Goal: Task Accomplishment & Management: Use online tool/utility

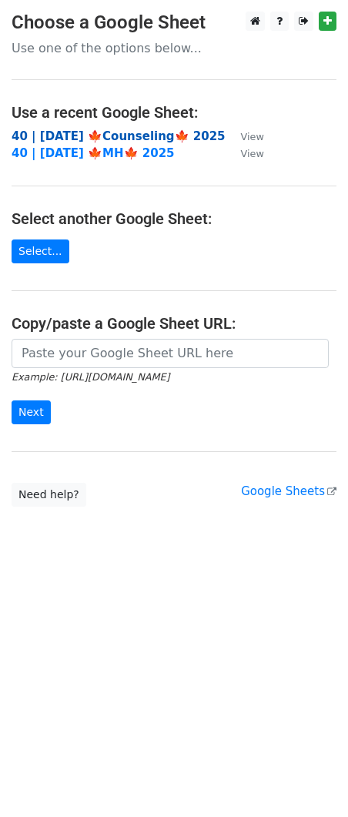
click at [111, 132] on strong "40 | OCT 5 🍁Counseling🍁 2025" at bounding box center [119, 136] width 214 height 14
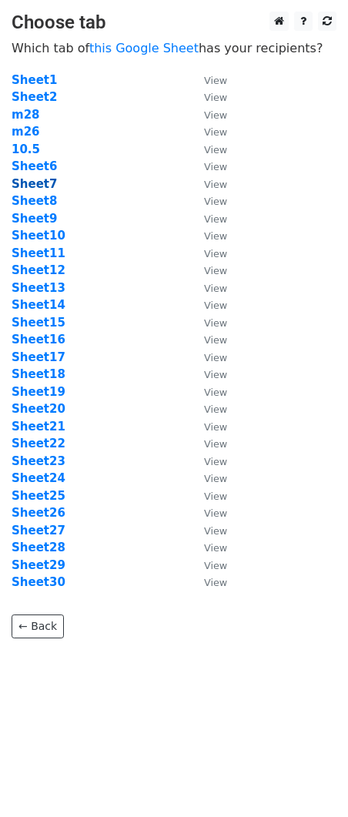
click at [35, 182] on strong "Sheet7" at bounding box center [34, 184] width 45 height 14
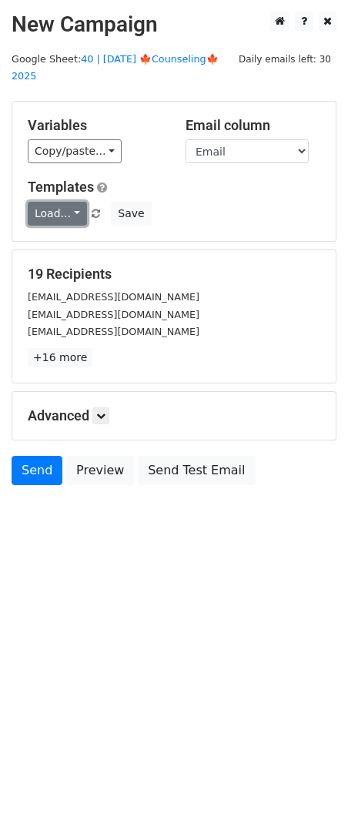
click at [41, 202] on link "Load..." at bounding box center [57, 214] width 59 height 24
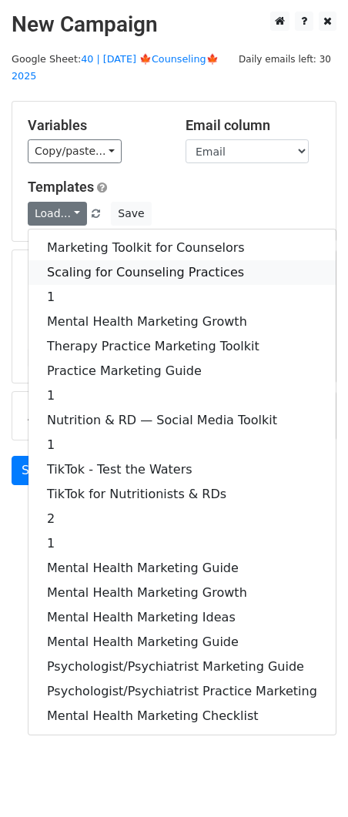
click at [102, 260] on link "Scaling for Counseling Practices" at bounding box center [181, 272] width 307 height 25
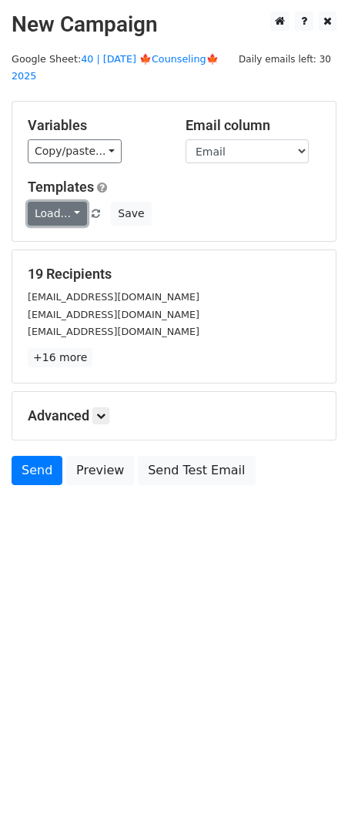
click at [51, 202] on link "Load..." at bounding box center [57, 214] width 59 height 24
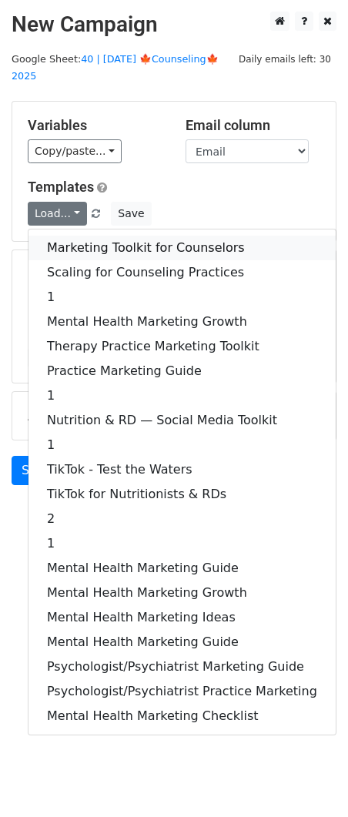
click at [84, 236] on link "Marketing Toolkit for Counselors" at bounding box center [181, 248] width 307 height 25
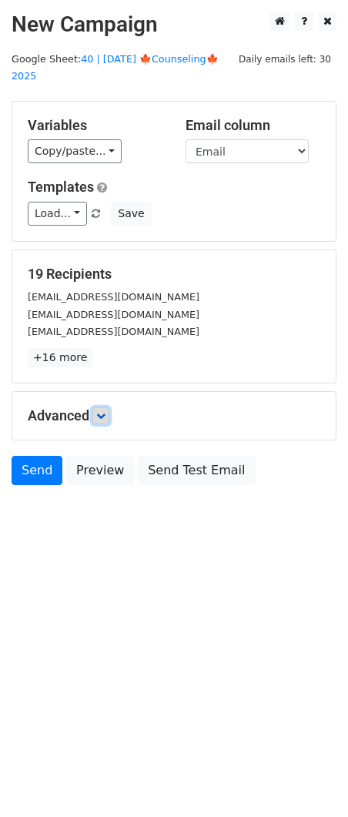
click at [105, 411] on icon at bounding box center [100, 415] width 9 height 9
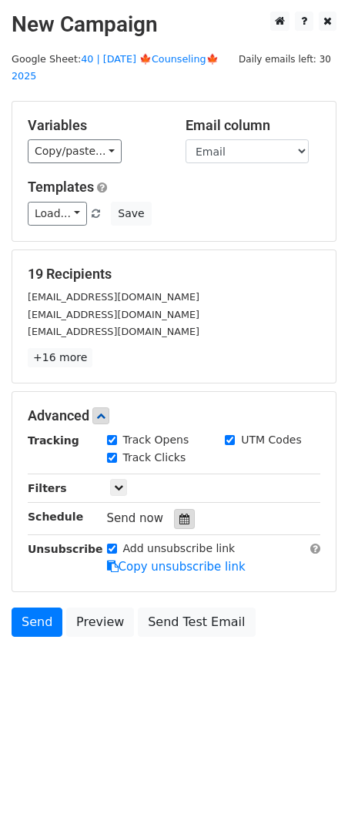
click at [179, 514] on icon at bounding box center [184, 519] width 10 height 11
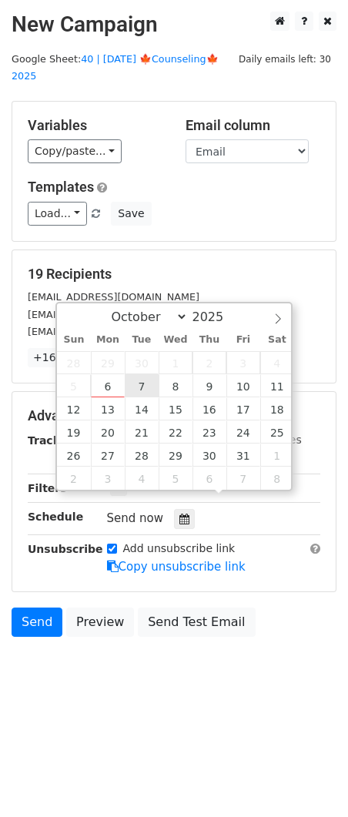
type input "2025-10-07 12:00"
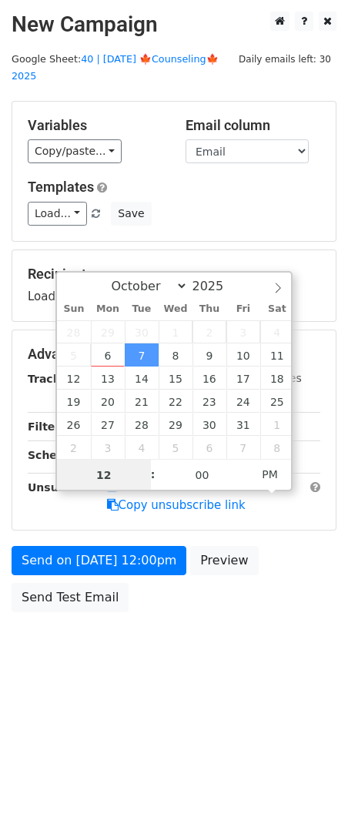
scroll to position [1, 0]
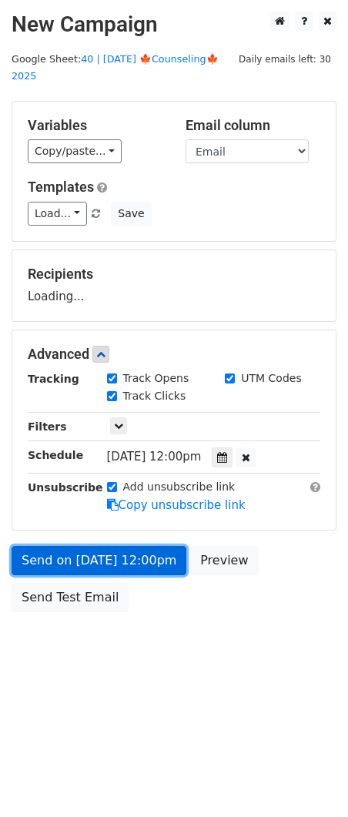
click at [101, 546] on link "Send on Oct 7 at 12:00pm" at bounding box center [99, 560] width 175 height 29
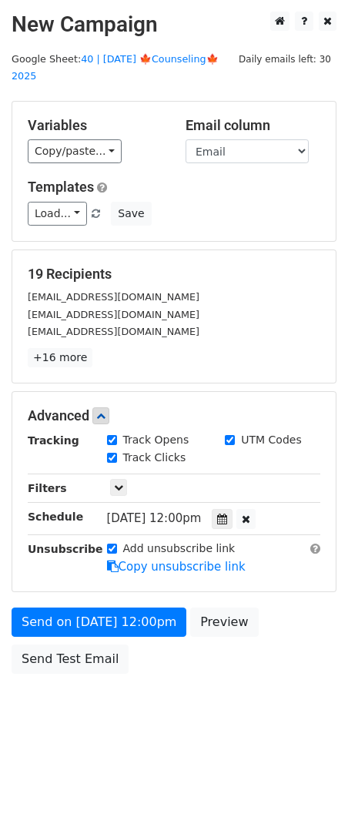
click at [60, 658] on div "Send on Oct 7 at 12:00pm Preview Send Test Email" at bounding box center [174, 645] width 348 height 74
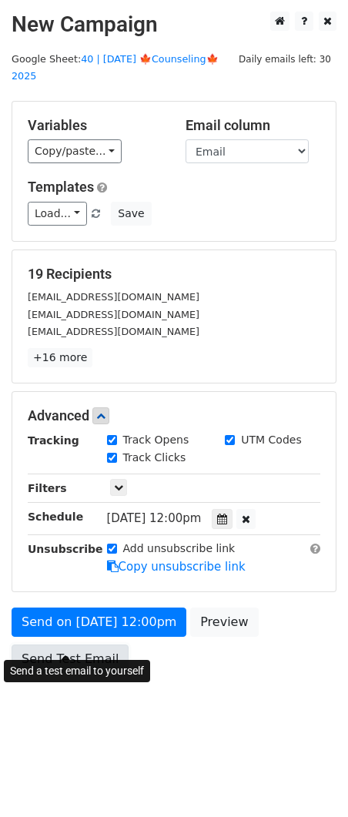
click at [72, 644] on link "Send Test Email" at bounding box center [70, 658] width 117 height 29
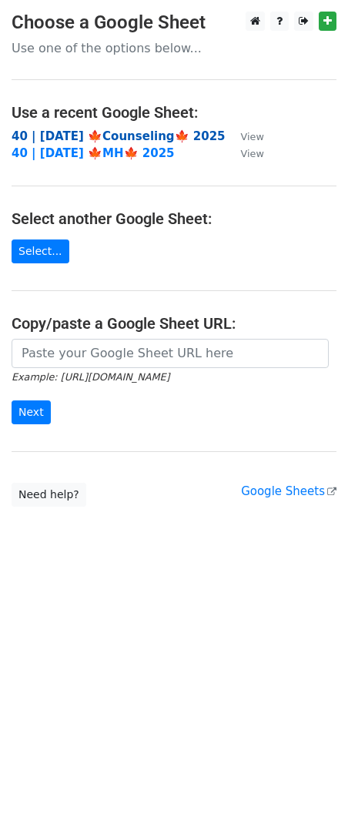
click at [102, 135] on strong "40 | OCT 5 🍁Counseling🍁 2025" at bounding box center [119, 136] width 214 height 14
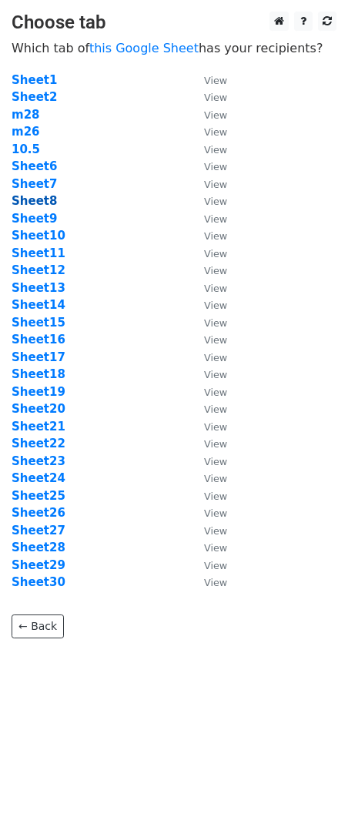
click at [36, 198] on strong "Sheet8" at bounding box center [34, 201] width 45 height 14
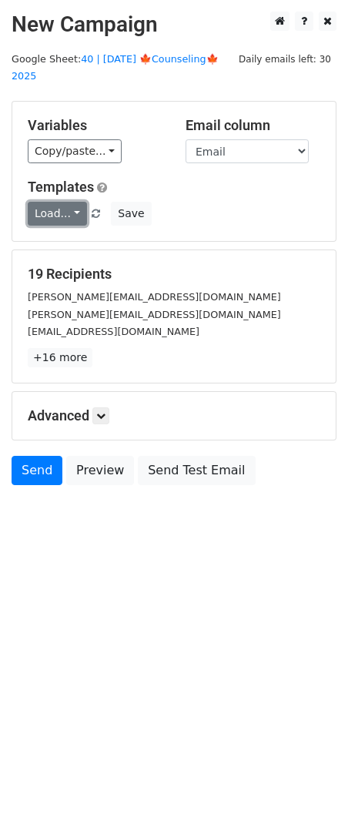
click at [61, 202] on link "Load..." at bounding box center [57, 214] width 59 height 24
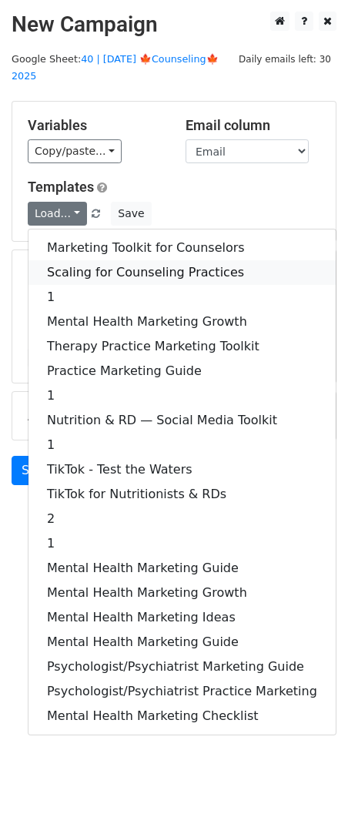
click at [91, 260] on link "Scaling for Counseling Practices" at bounding box center [181, 272] width 307 height 25
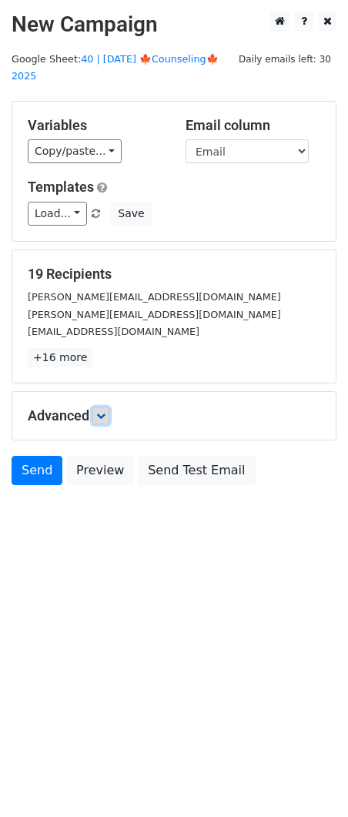
click at [109, 407] on link at bounding box center [100, 415] width 17 height 17
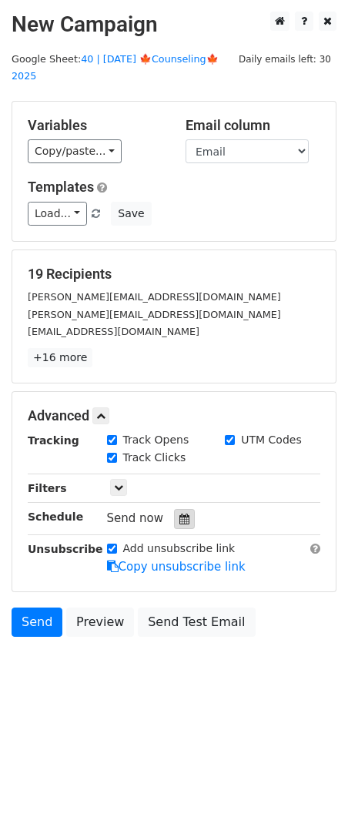
click at [179, 514] on icon at bounding box center [184, 519] width 10 height 11
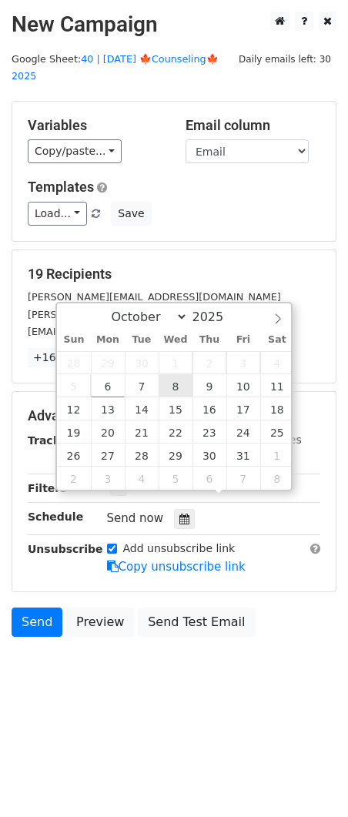
type input "2025-10-08 12:00"
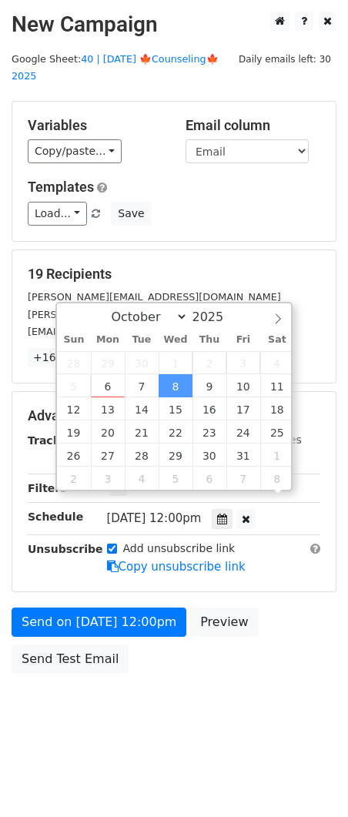
scroll to position [1, 0]
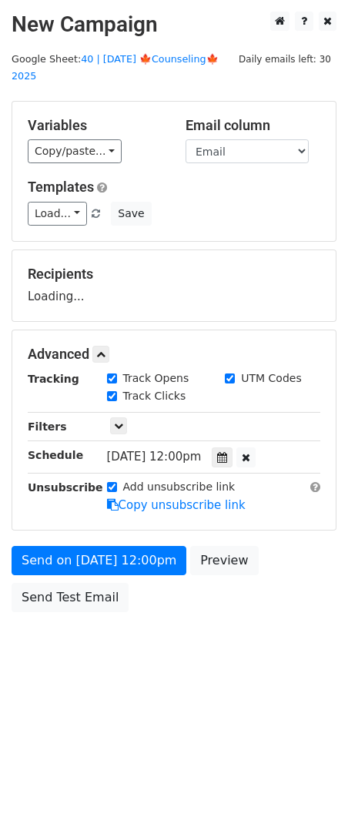
click at [79, 562] on div "Send on Oct 8 at 12:00pm Preview Send Test Email" at bounding box center [174, 583] width 348 height 74
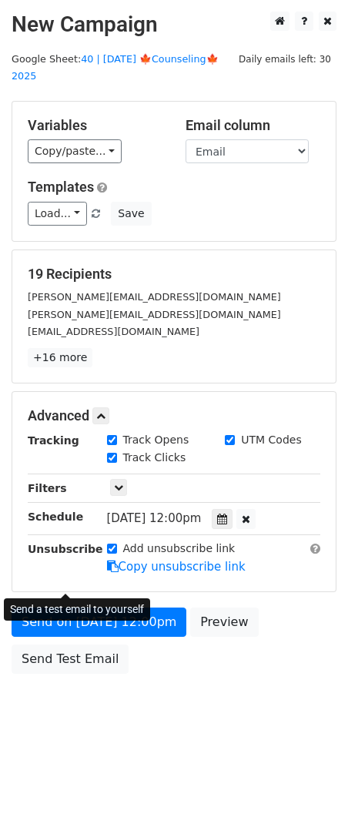
click at [75, 582] on form "Variables Copy/paste... {{Name}} {{Email}} Email column Name Email Templates Lo…" at bounding box center [174, 391] width 325 height 581
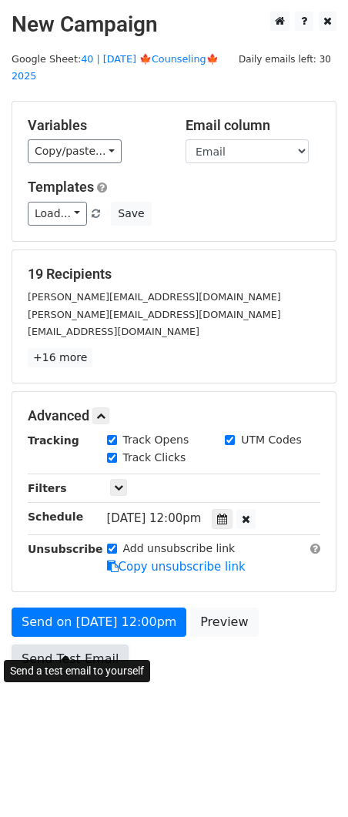
click at [72, 644] on link "Send Test Email" at bounding box center [70, 658] width 117 height 29
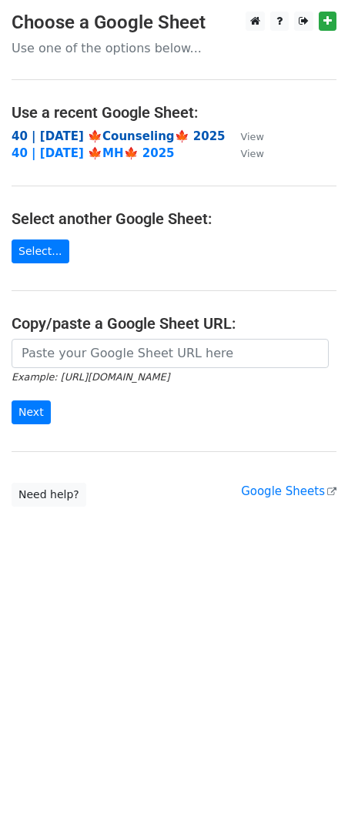
click at [129, 136] on strong "40 | OCT 5 🍁Counseling🍁 2025" at bounding box center [119, 136] width 214 height 14
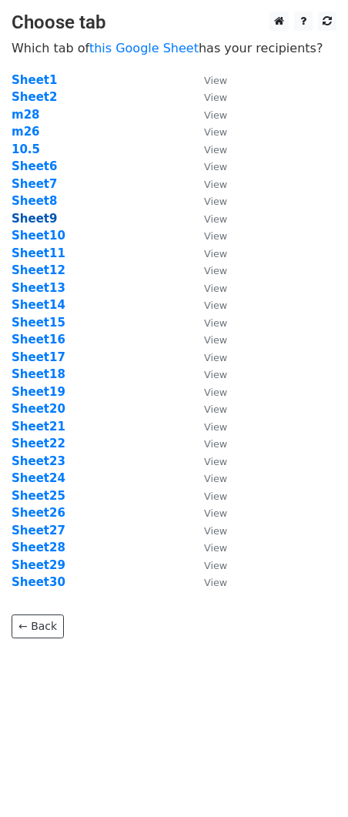
click at [38, 218] on strong "Sheet9" at bounding box center [34, 219] width 45 height 14
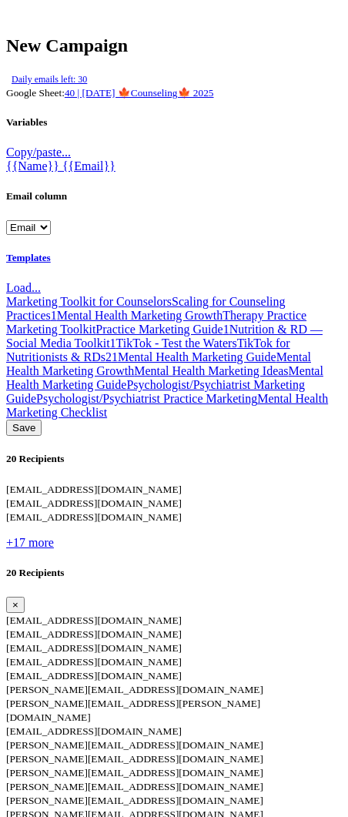
click at [41, 281] on link "Load..." at bounding box center [23, 287] width 35 height 13
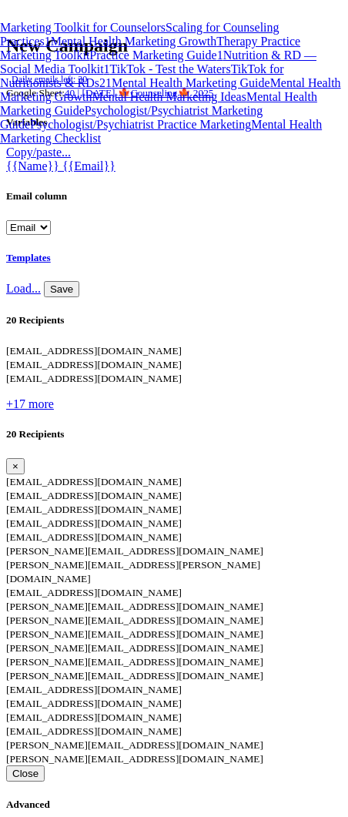
click at [69, 34] on link "Marketing Toolkit for Counselors" at bounding box center [83, 27] width 166 height 13
click at [56, 799] on icon at bounding box center [56, 804] width 0 height 11
type input "[DATE] 12:00"
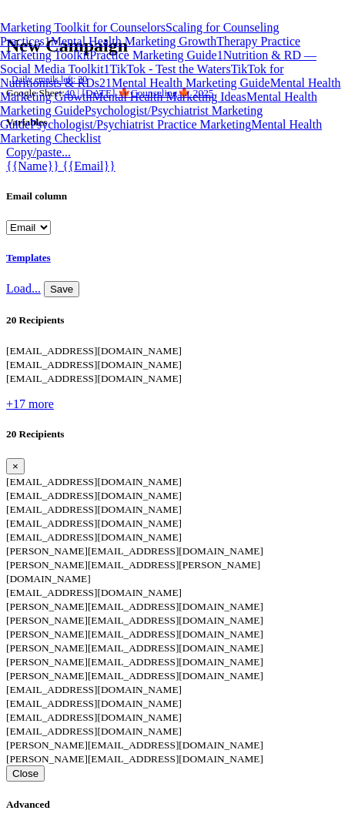
scroll to position [1, 0]
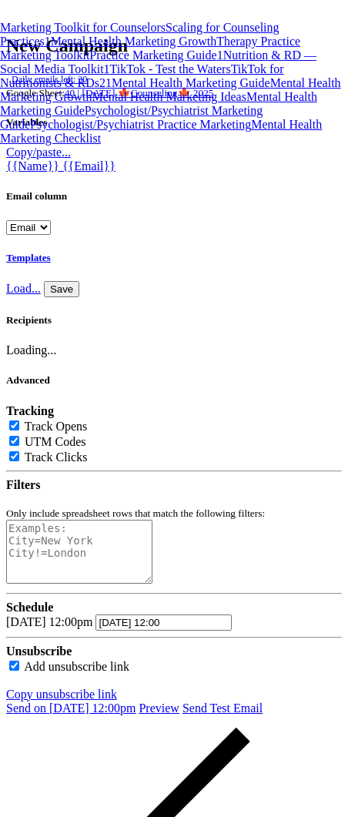
click at [129, 701] on div "Send on [DATE] 12:00pm Preview Send Test Email" at bounding box center [174, 708] width 336 height 14
click at [87, 701] on div "Send on [DATE] 12:00pm Preview Send Test Email" at bounding box center [174, 708] width 336 height 14
